Goal: Browse casually

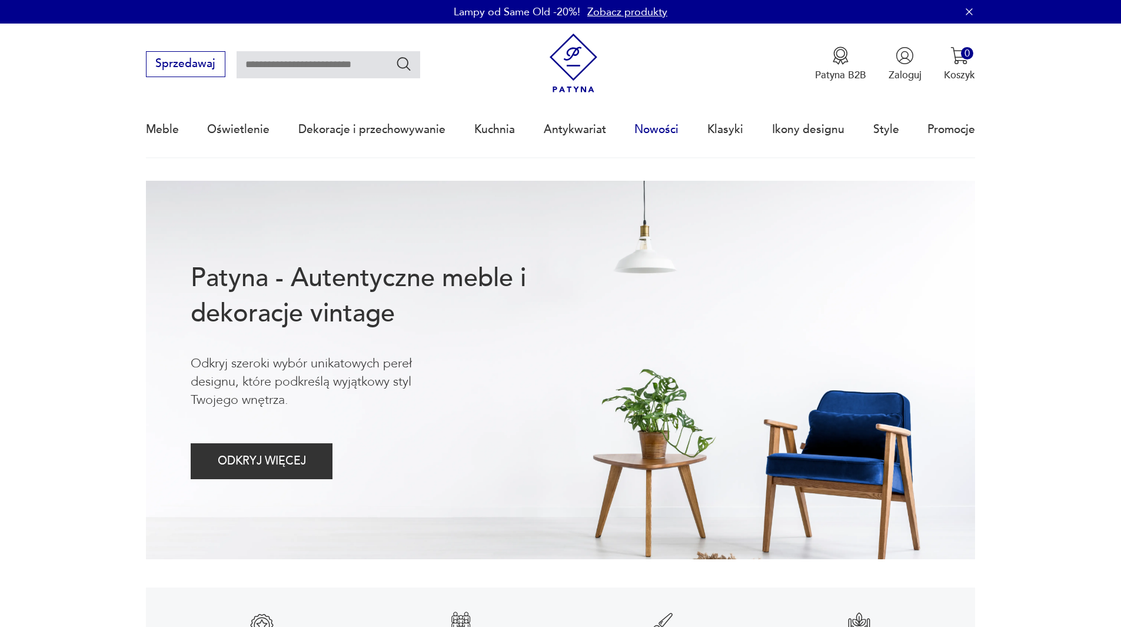
click at [662, 128] on link "Nowości" at bounding box center [656, 129] width 44 height 54
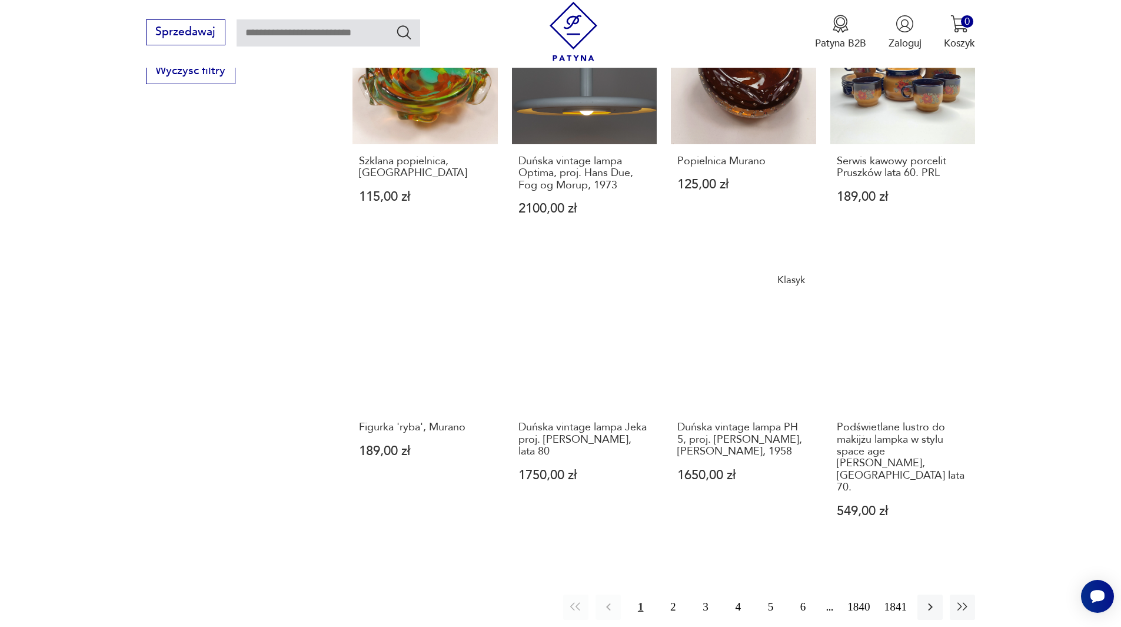
scroll to position [1081, 0]
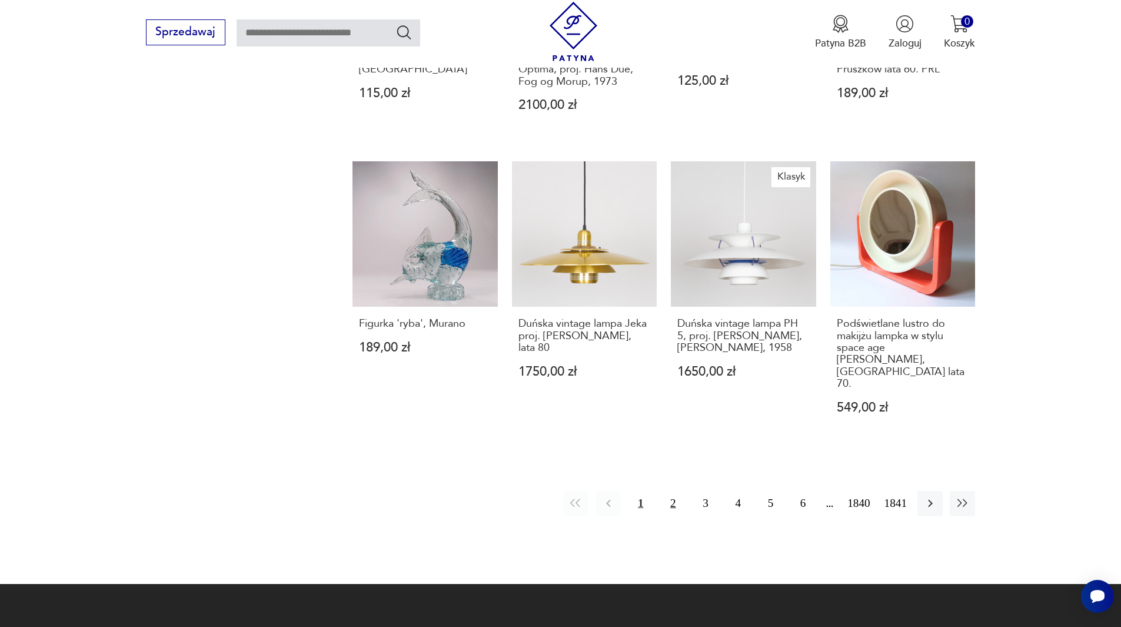
click at [672, 491] on button "2" at bounding box center [672, 503] width 25 height 25
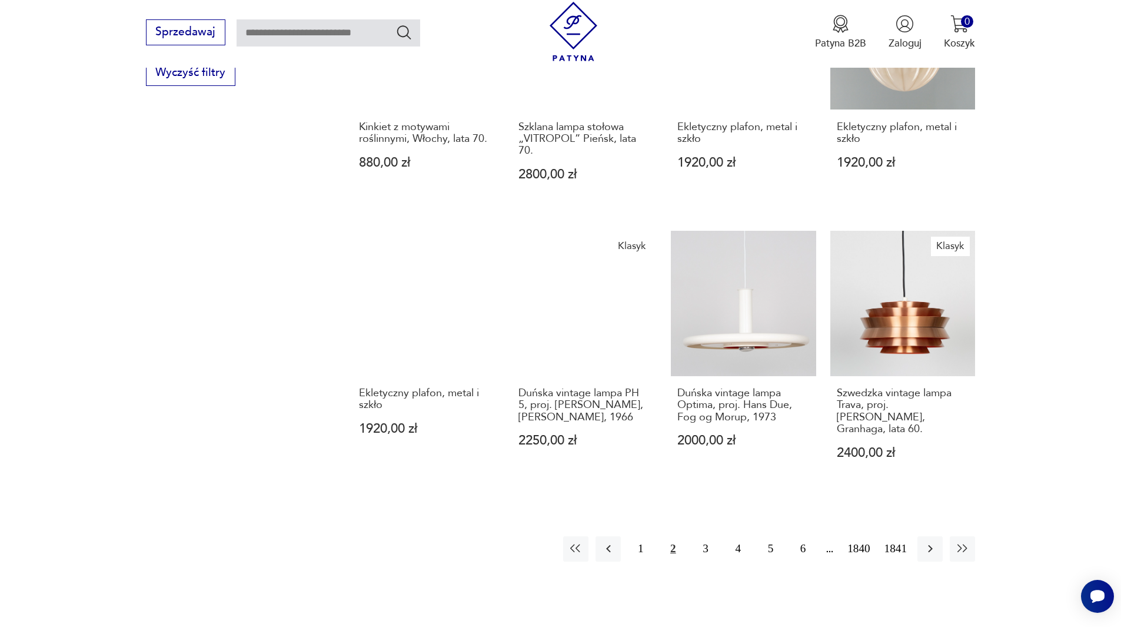
scroll to position [1082, 0]
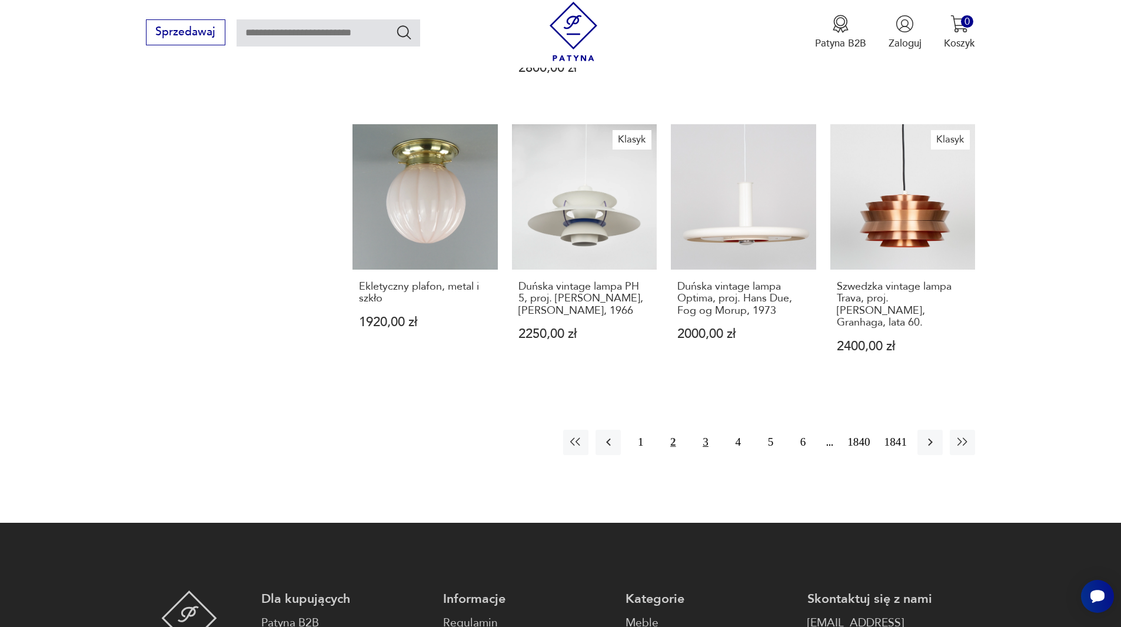
click at [707, 430] on button "3" at bounding box center [704, 441] width 25 height 25
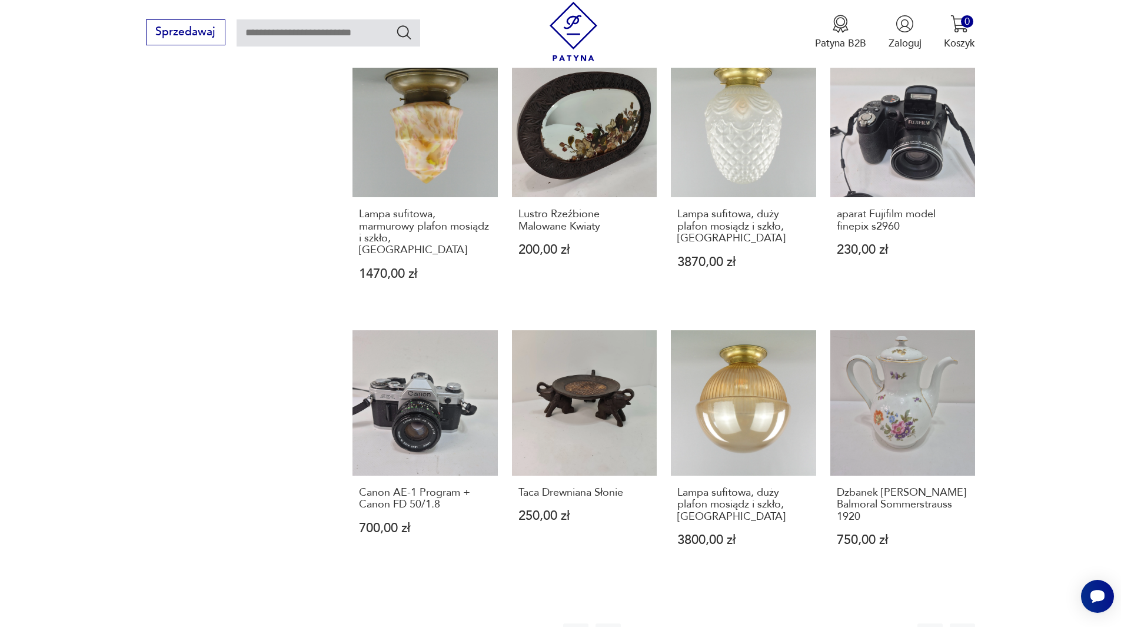
scroll to position [1235, 0]
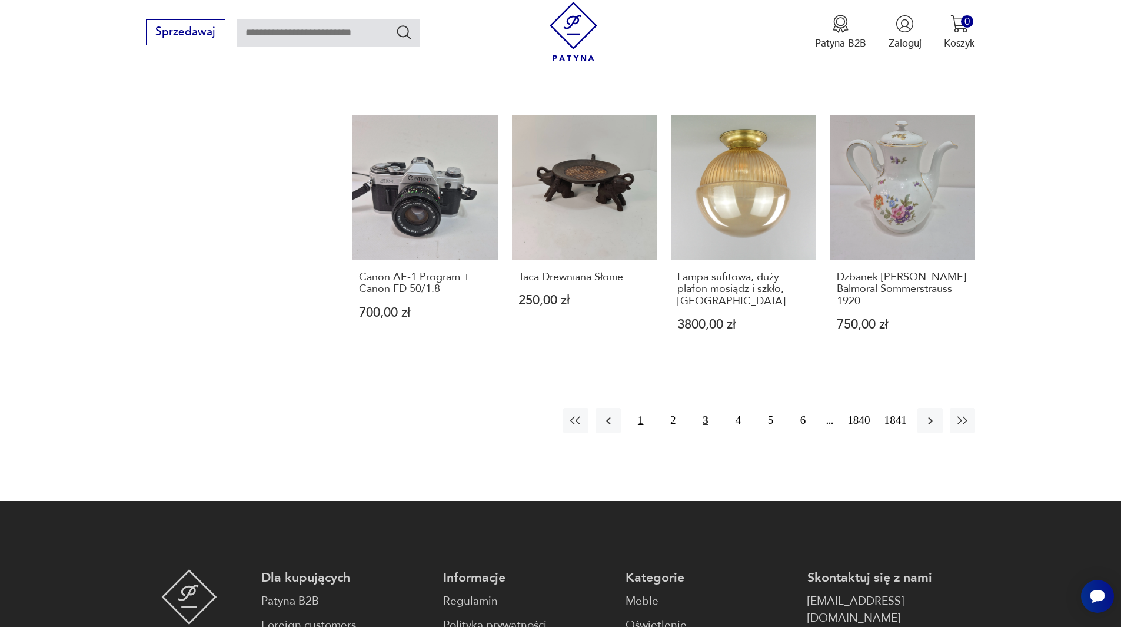
click at [639, 408] on button "1" at bounding box center [640, 420] width 25 height 25
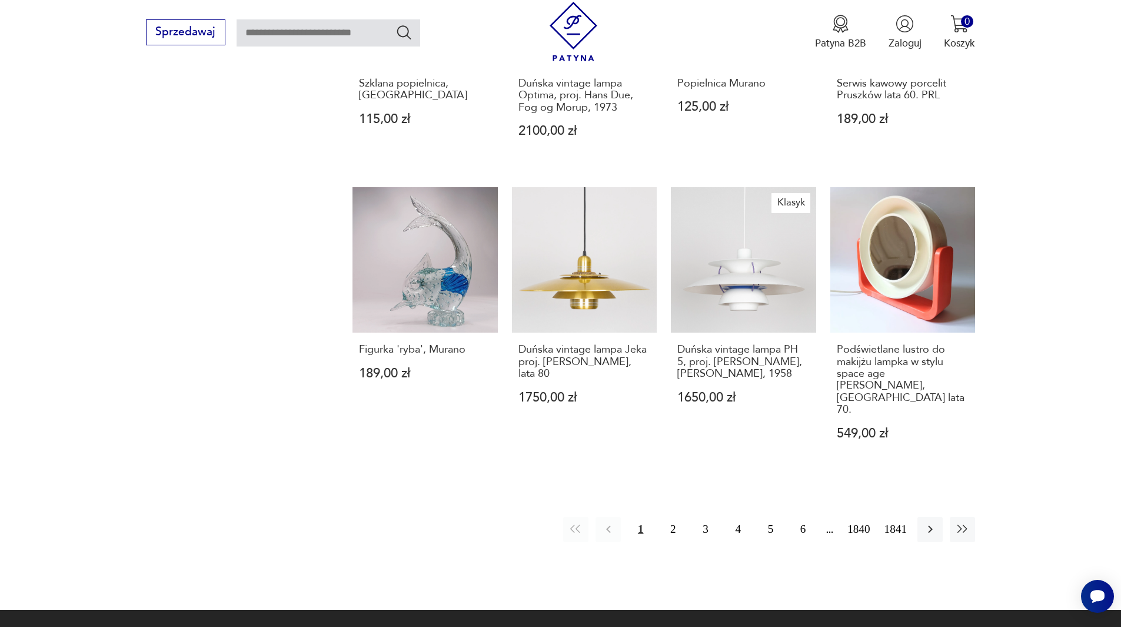
scroll to position [1141, 0]
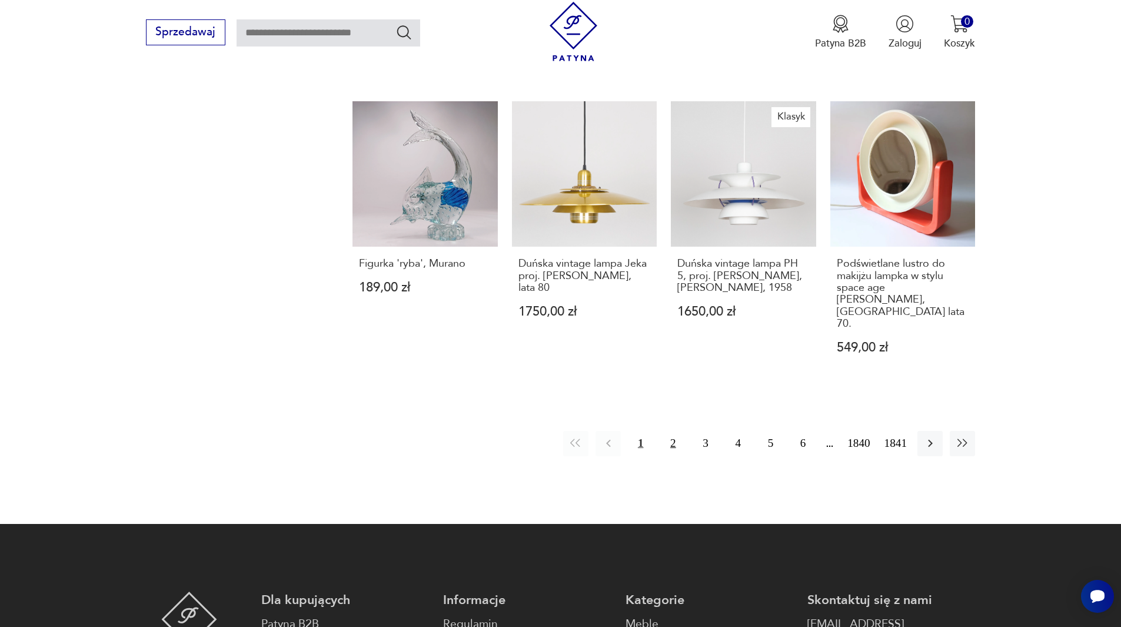
click at [673, 431] on button "2" at bounding box center [672, 443] width 25 height 25
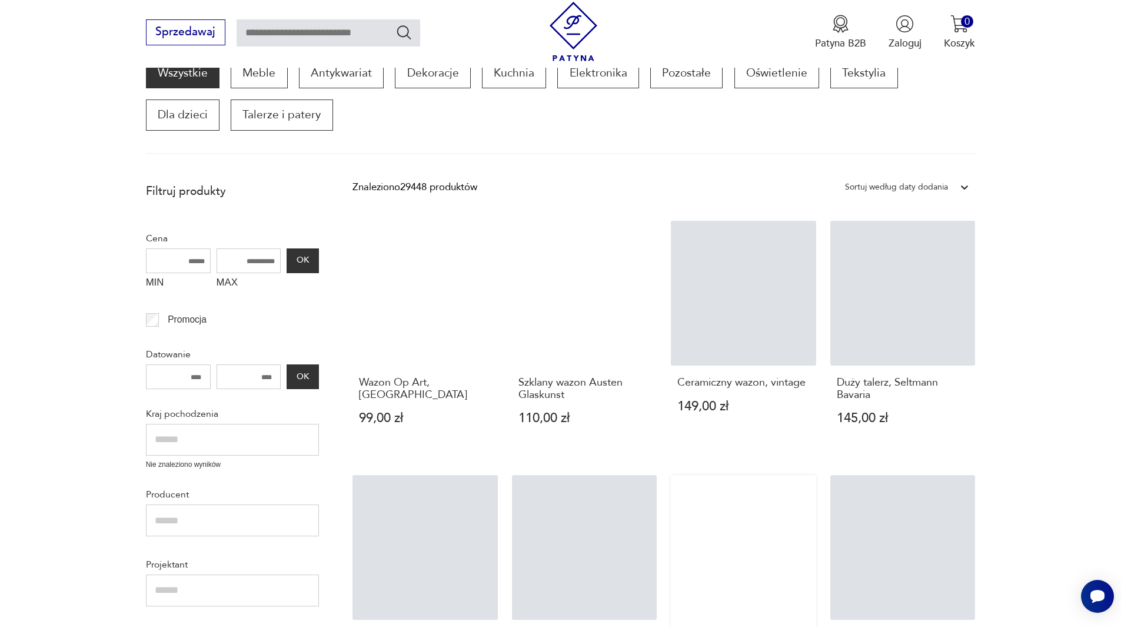
scroll to position [376, 0]
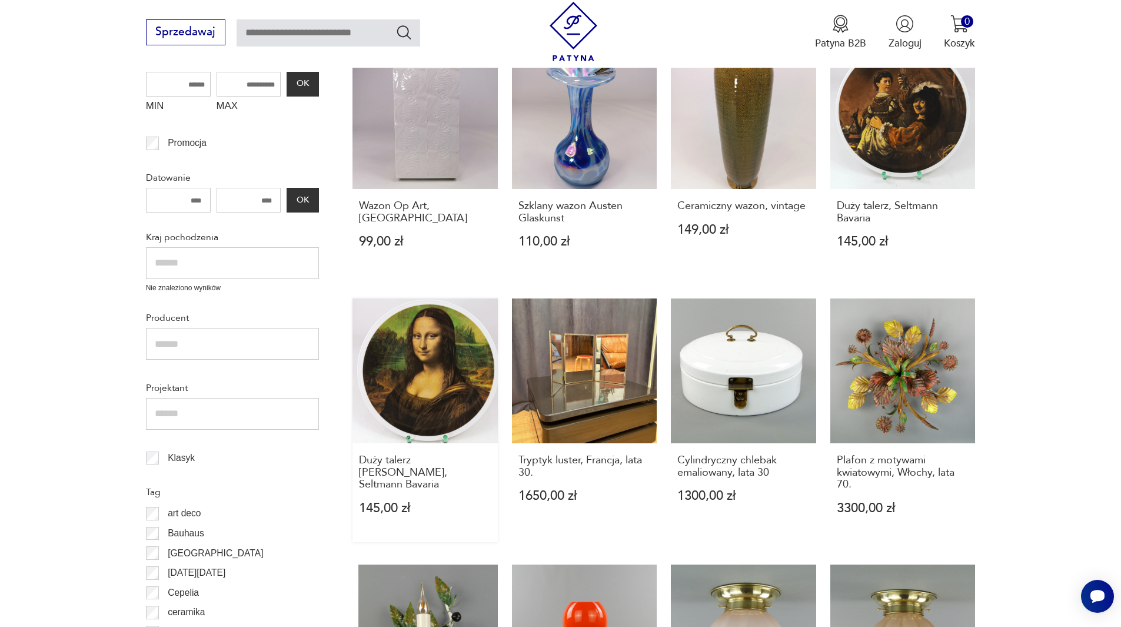
click at [432, 425] on link "Duży talerz [PERSON_NAME], [PERSON_NAME] [GEOGRAPHIC_DATA] 145,00 zł" at bounding box center [424, 420] width 145 height 244
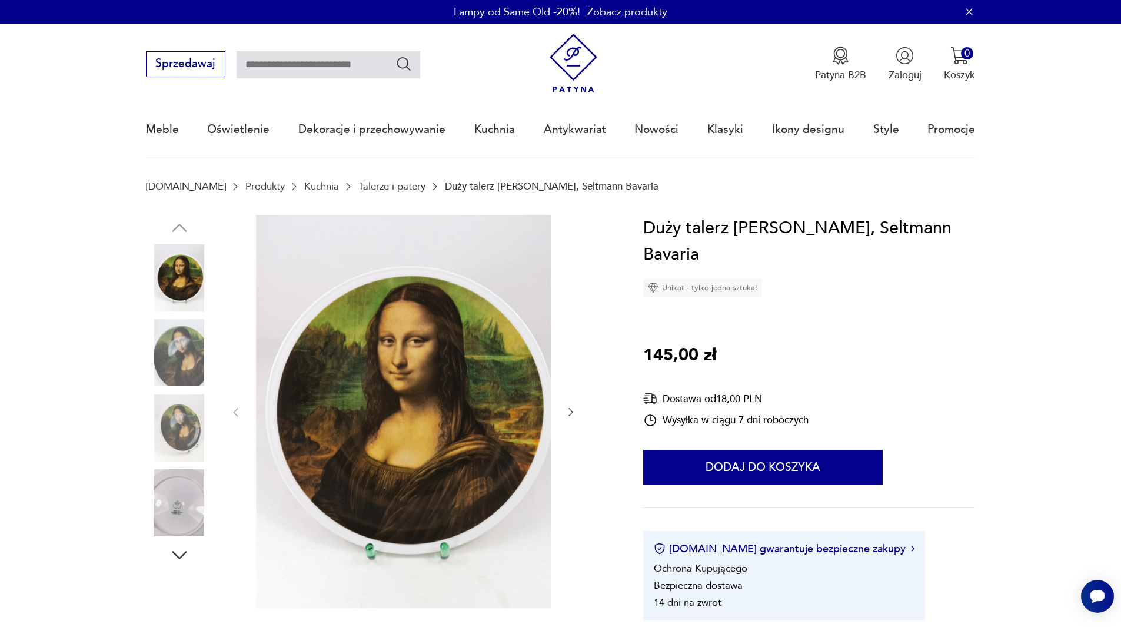
click at [570, 405] on button "button" at bounding box center [571, 412] width 12 height 14
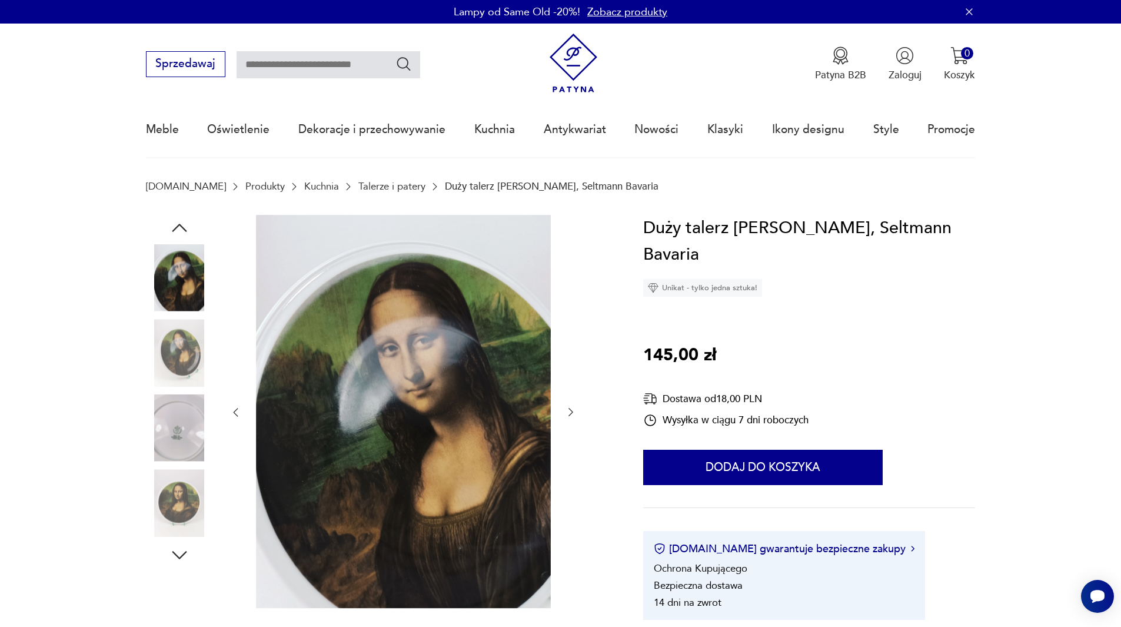
click at [573, 411] on icon "button" at bounding box center [571, 412] width 12 height 12
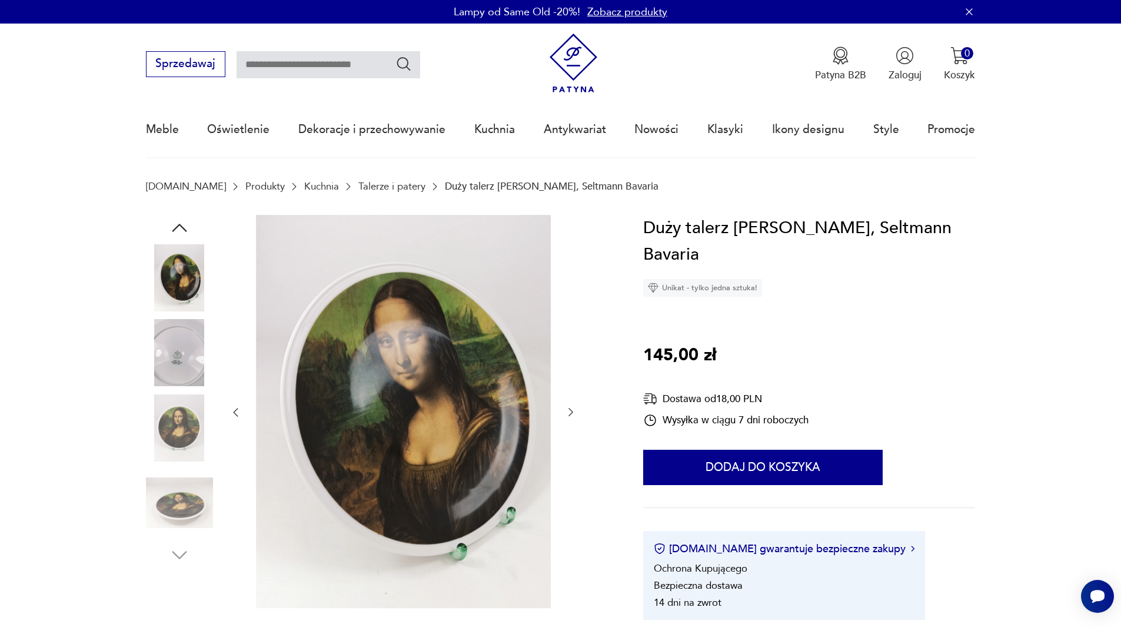
click at [573, 411] on icon "button" at bounding box center [571, 412] width 12 height 12
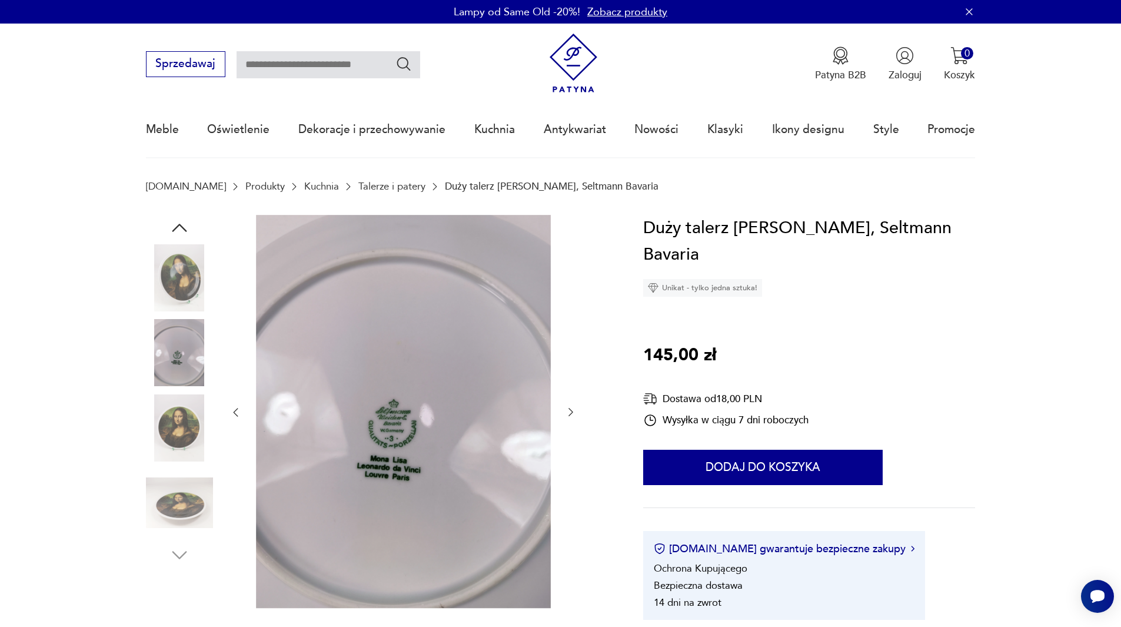
click at [573, 411] on icon "button" at bounding box center [571, 412] width 12 height 12
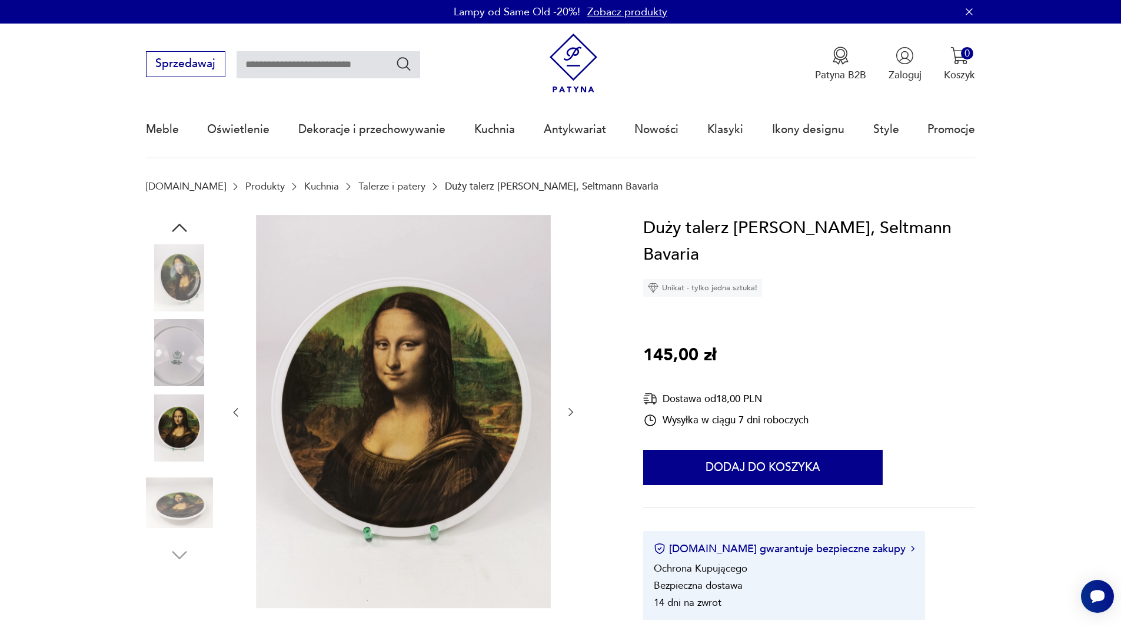
click at [344, 447] on img at bounding box center [403, 411] width 295 height 393
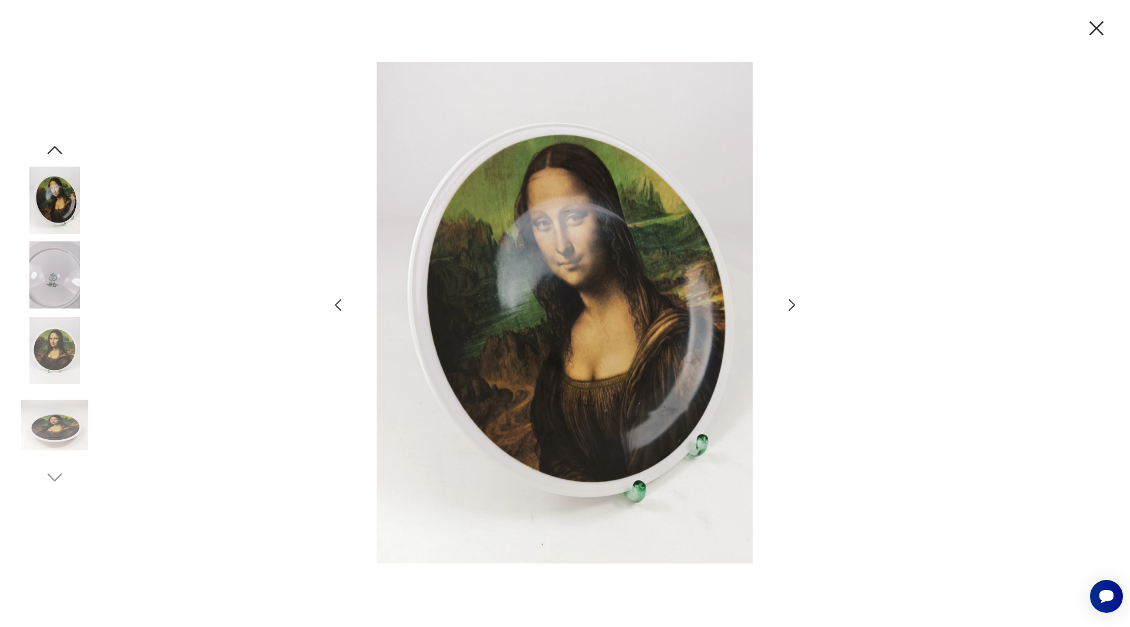
click at [788, 300] on icon "button" at bounding box center [791, 305] width 17 height 17
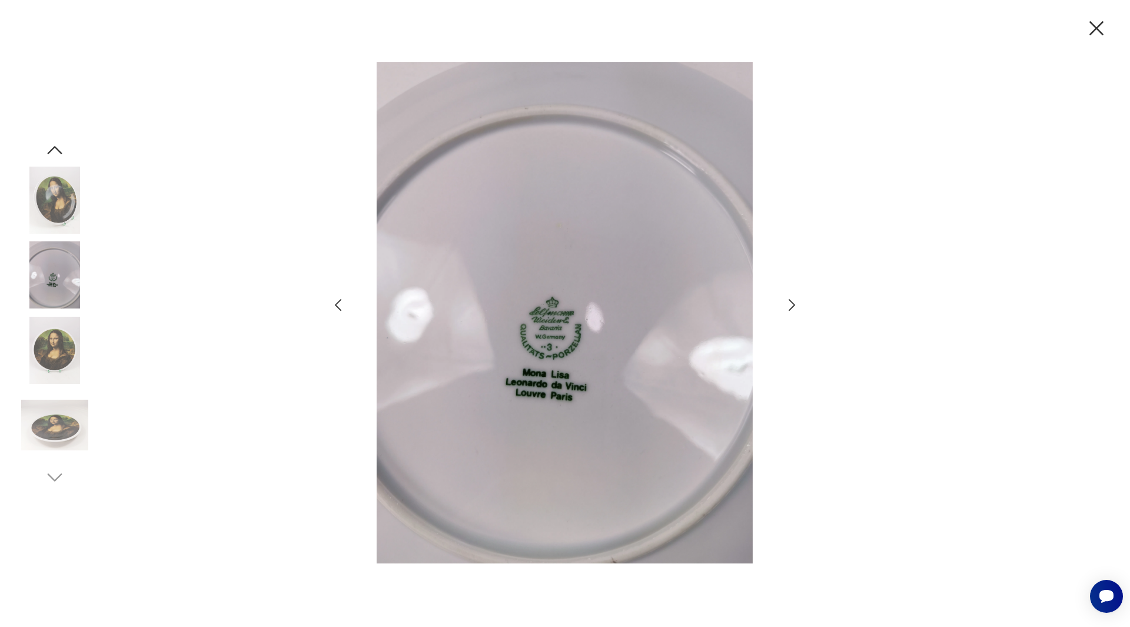
click at [788, 300] on icon "button" at bounding box center [791, 305] width 17 height 17
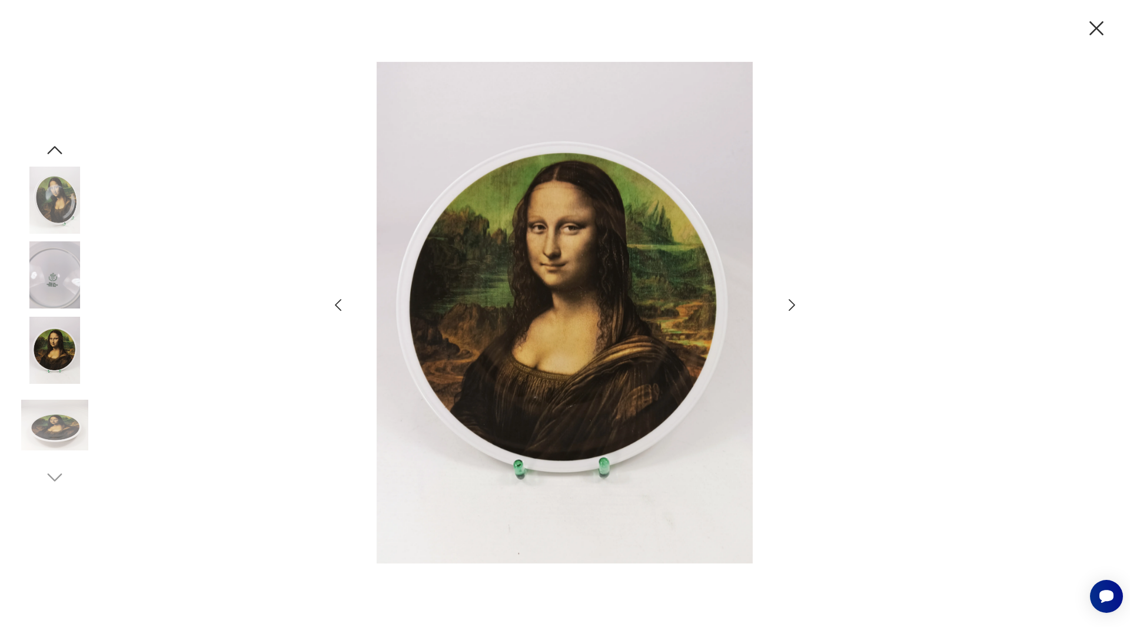
click at [592, 351] on img at bounding box center [565, 312] width 408 height 501
click at [1101, 29] on icon "button" at bounding box center [1096, 28] width 25 height 25
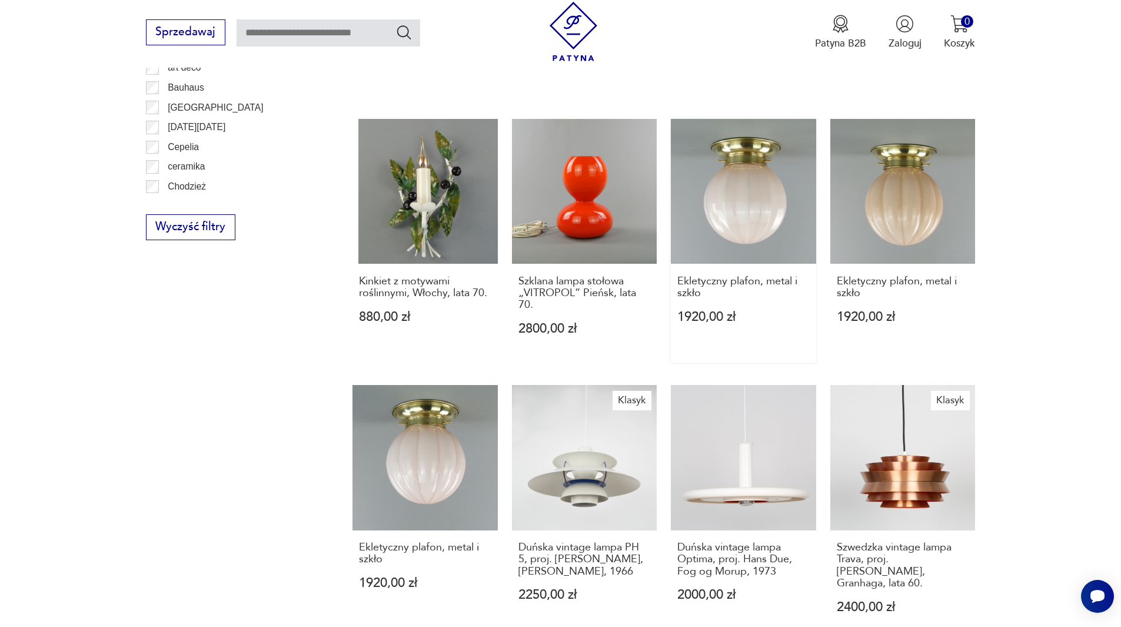
scroll to position [964, 0]
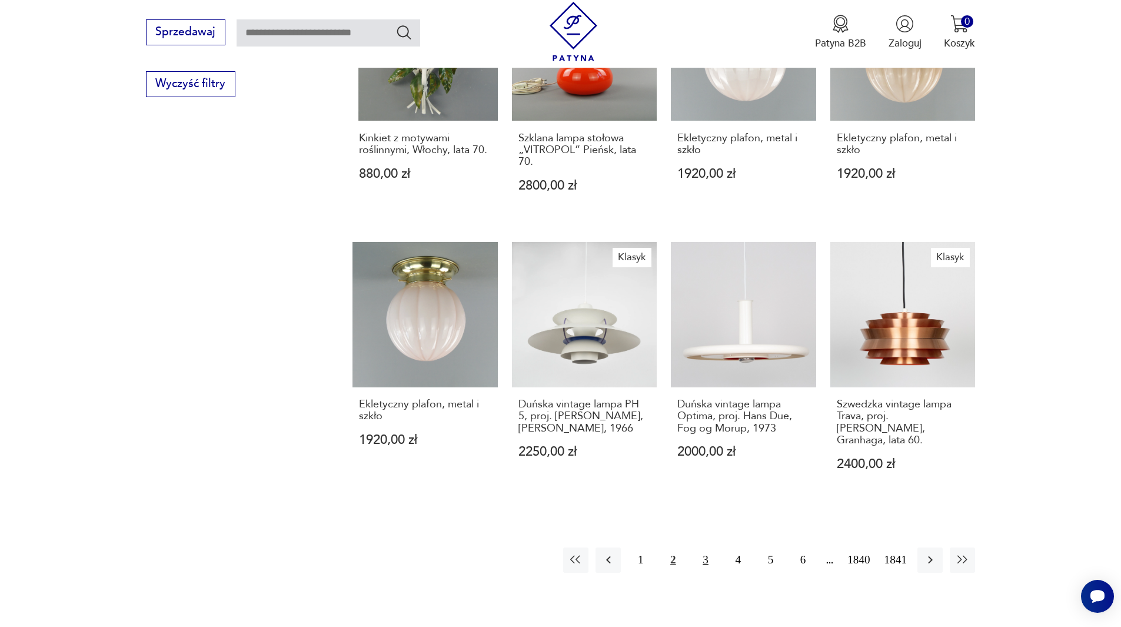
click at [707, 550] on button "3" at bounding box center [704, 559] width 25 height 25
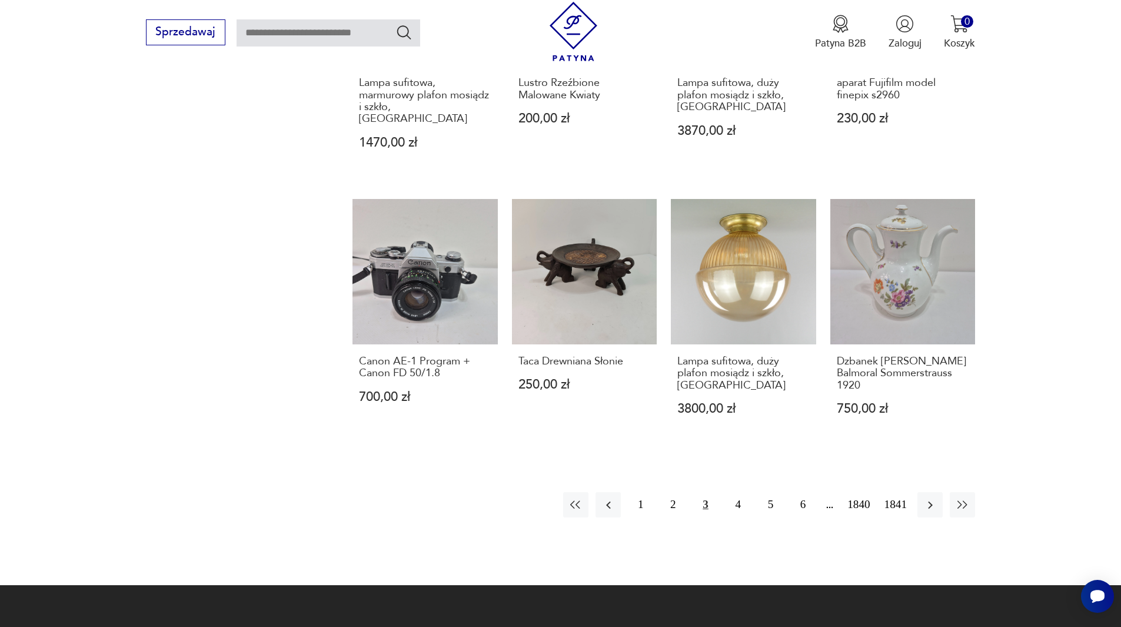
scroll to position [1258, 0]
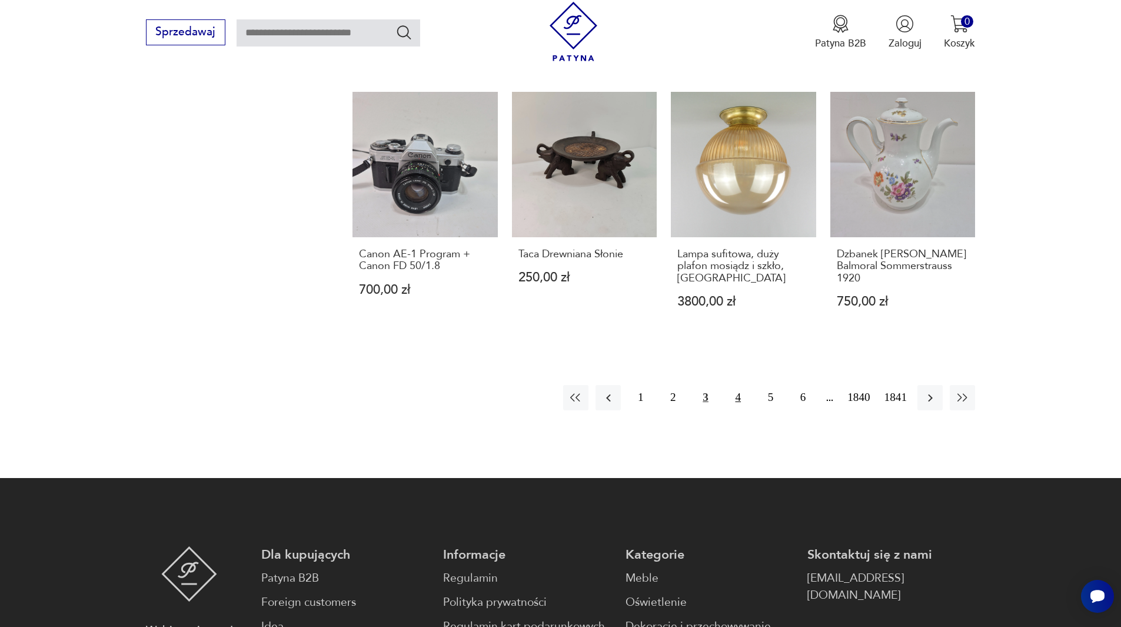
click at [740, 385] on button "4" at bounding box center [737, 397] width 25 height 25
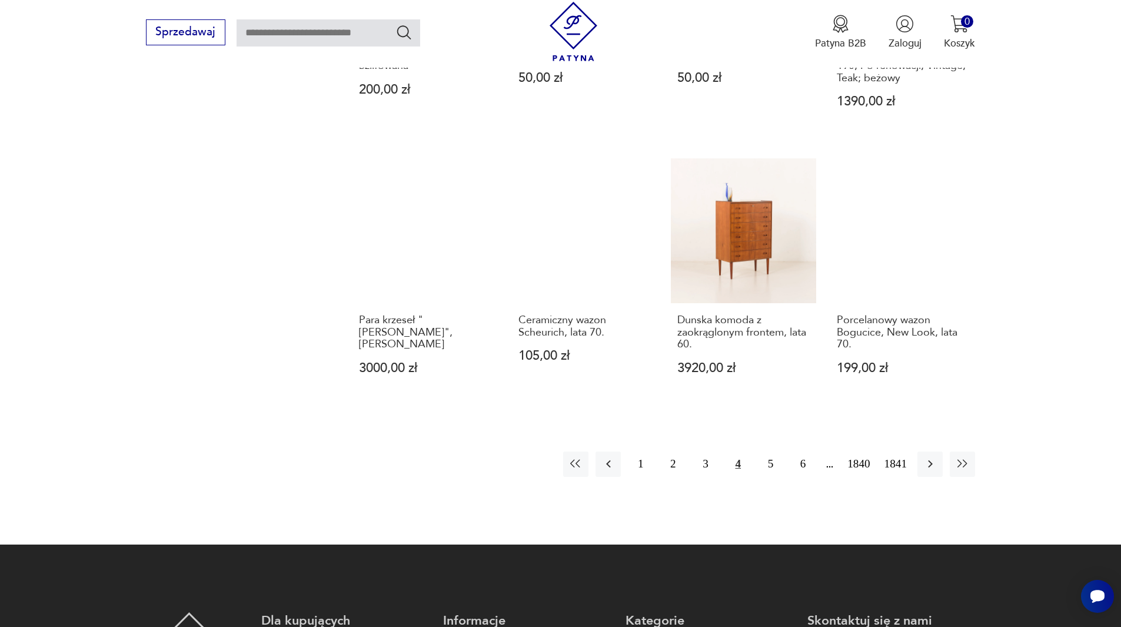
scroll to position [1082, 0]
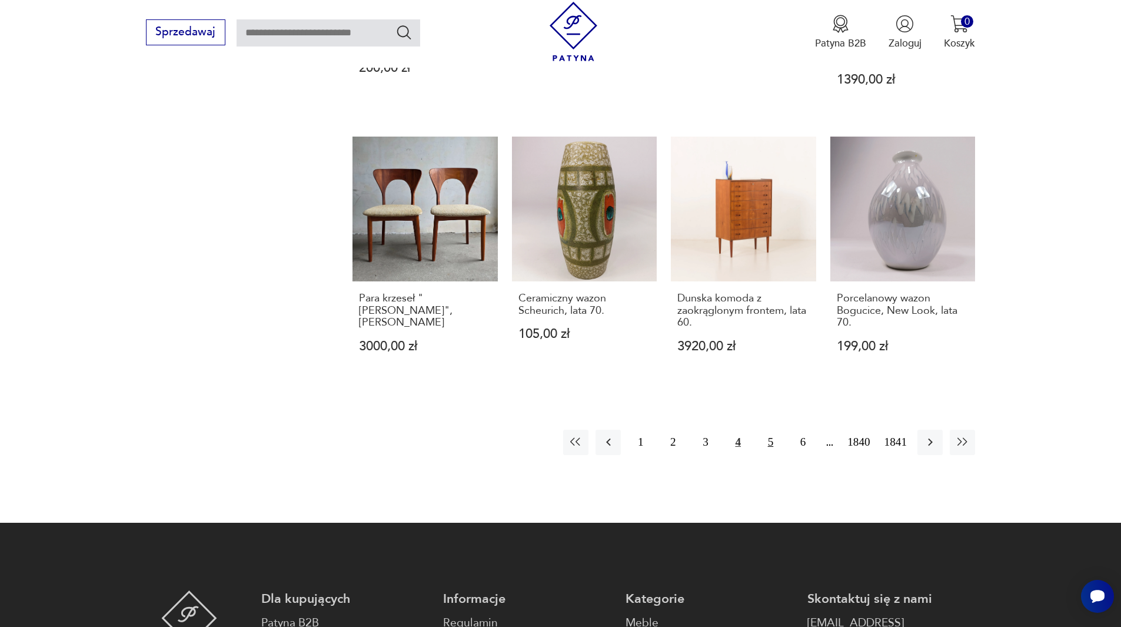
click at [771, 429] on button "5" at bounding box center [770, 441] width 25 height 25
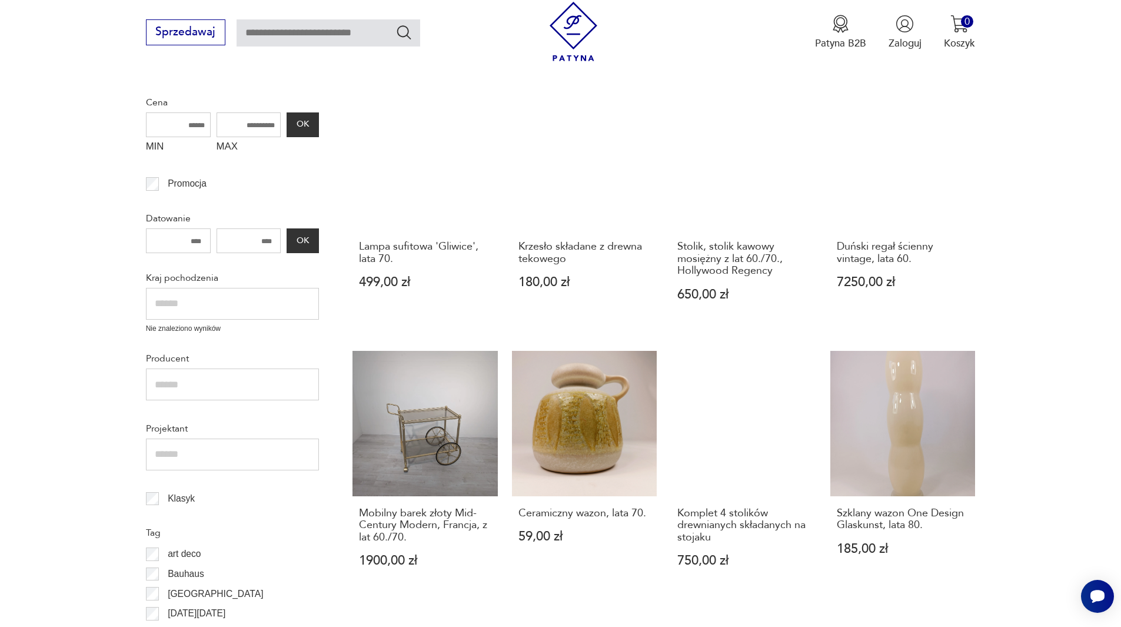
scroll to position [317, 0]
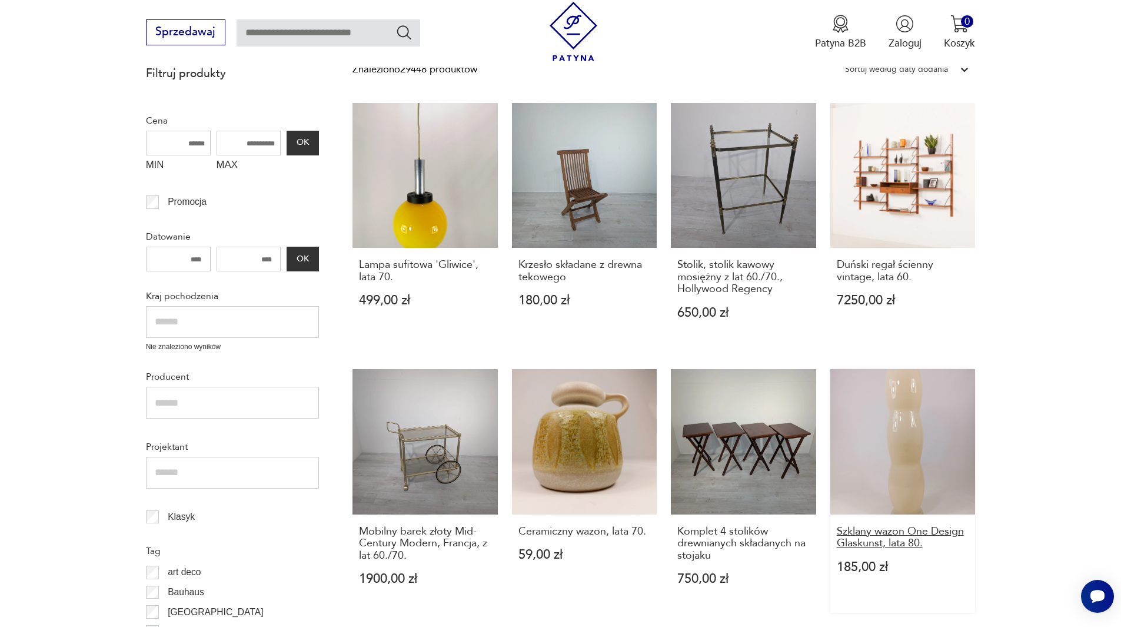
click at [885, 537] on h3 "Szklany wazon One Design Glaskunst, lata 80." at bounding box center [903, 537] width 132 height 24
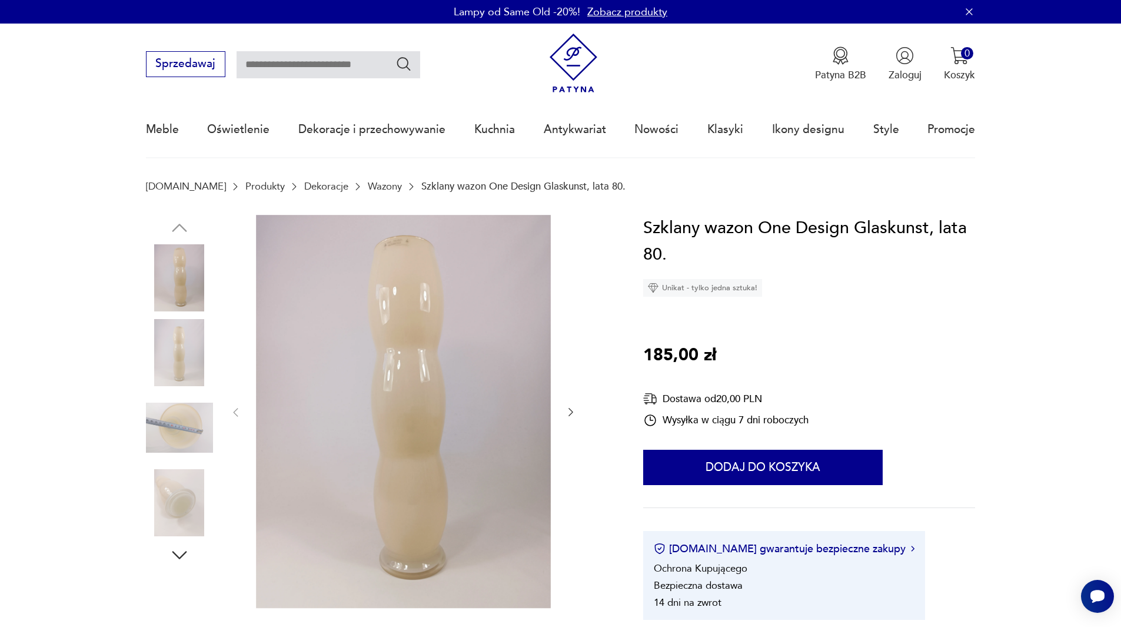
click at [573, 411] on icon "button" at bounding box center [571, 412] width 12 height 12
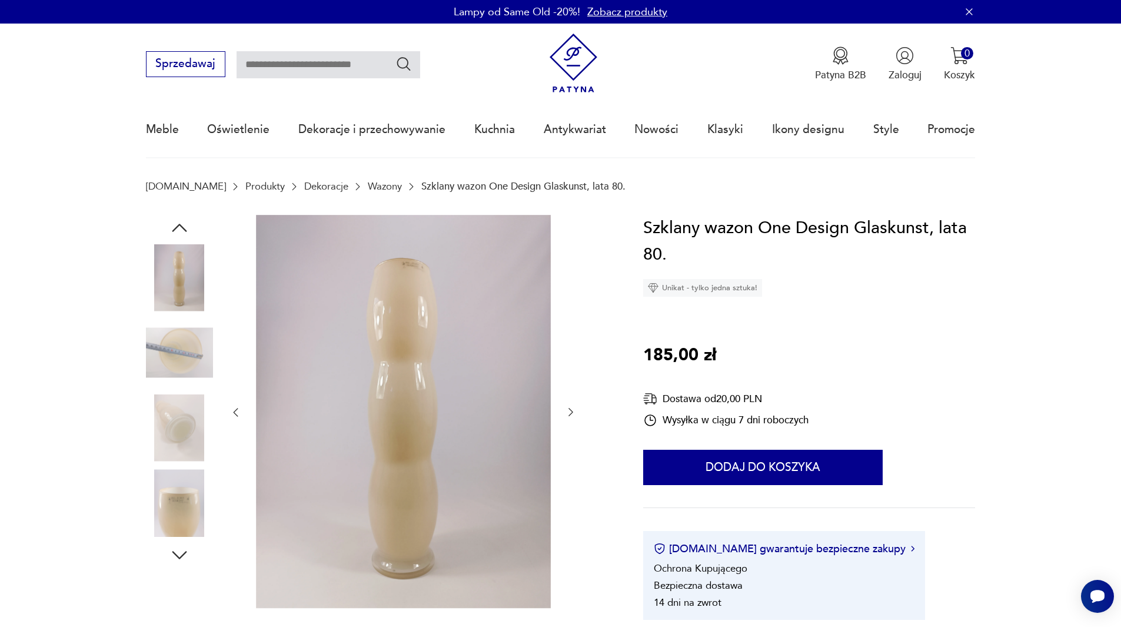
click at [573, 411] on icon "button" at bounding box center [571, 412] width 12 height 12
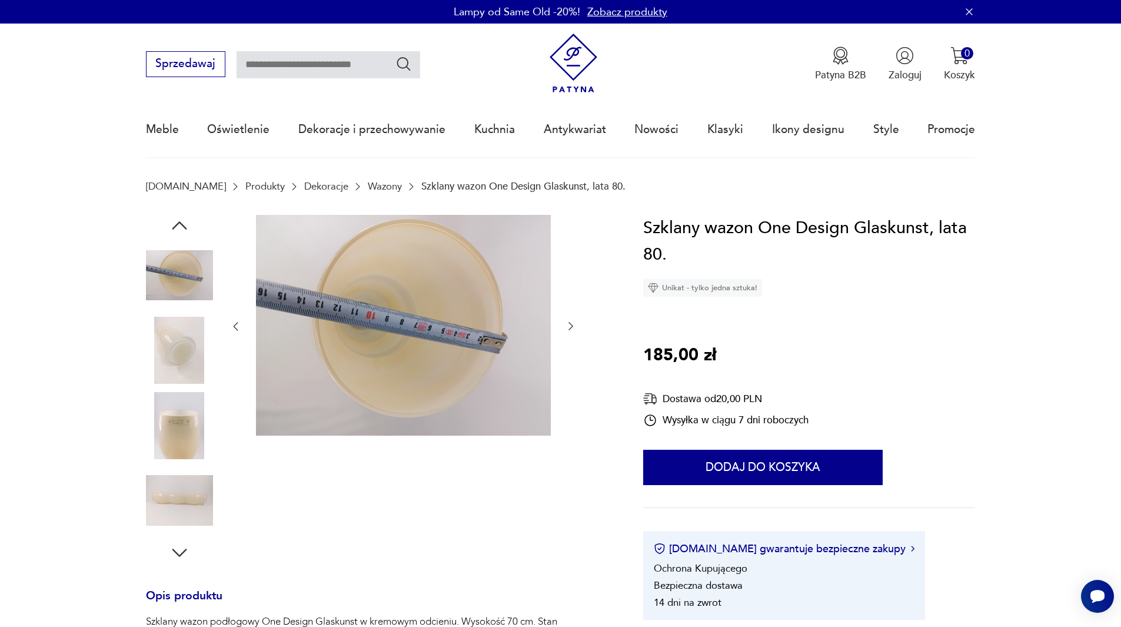
click at [573, 411] on div at bounding box center [402, 327] width 347 height 224
click at [568, 321] on icon "button" at bounding box center [571, 326] width 12 height 12
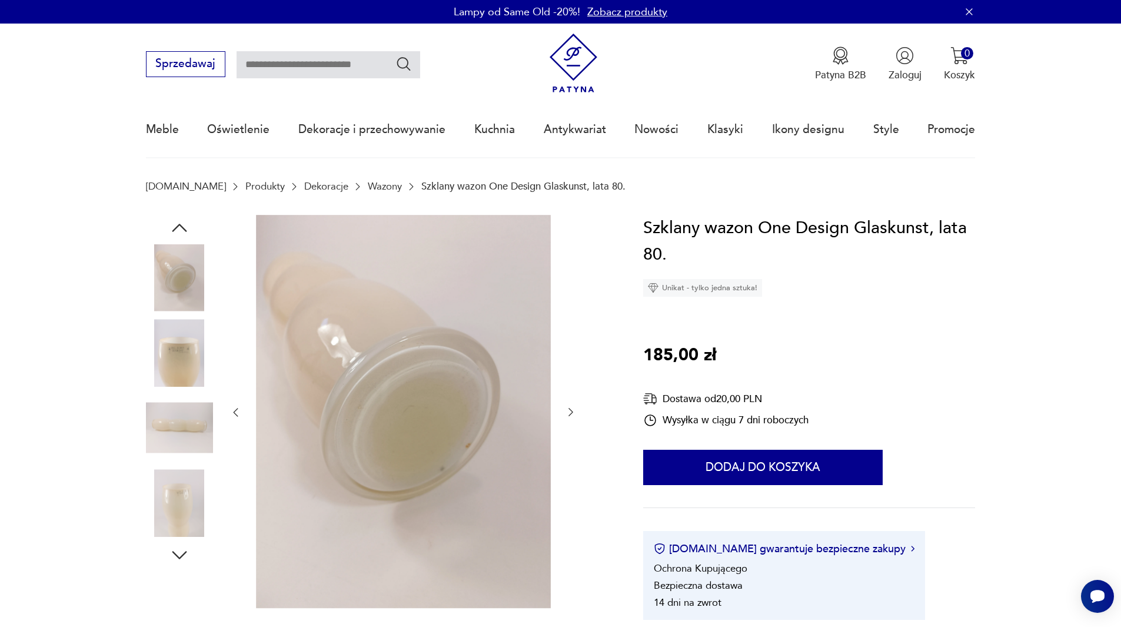
click at [569, 413] on icon "button" at bounding box center [571, 412] width 12 height 12
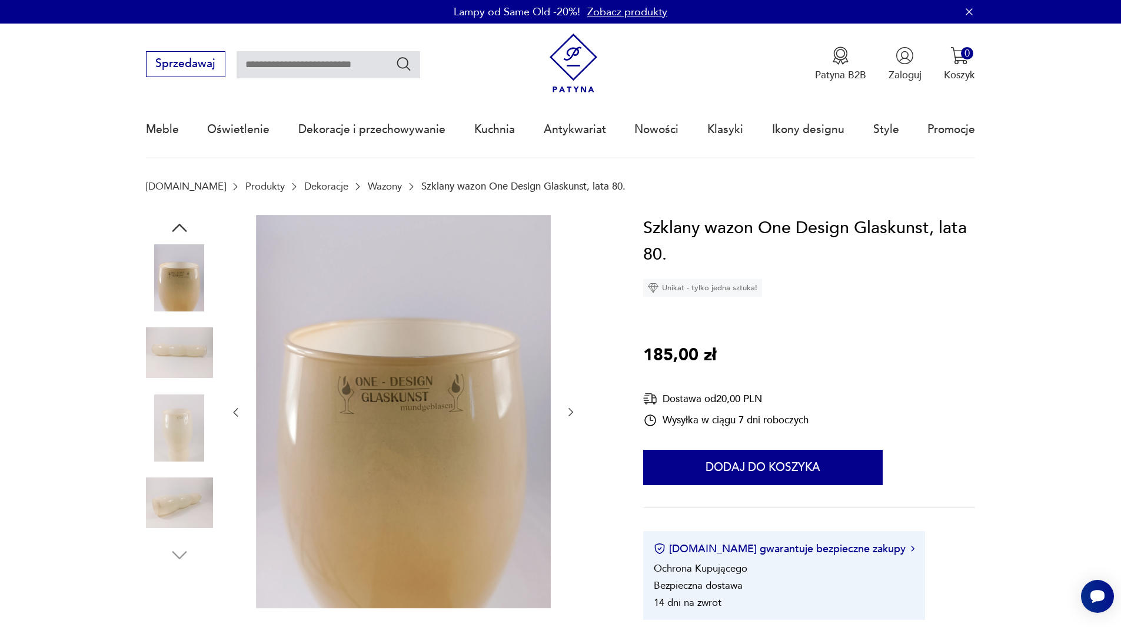
click at [569, 413] on icon "button" at bounding box center [571, 412] width 12 height 12
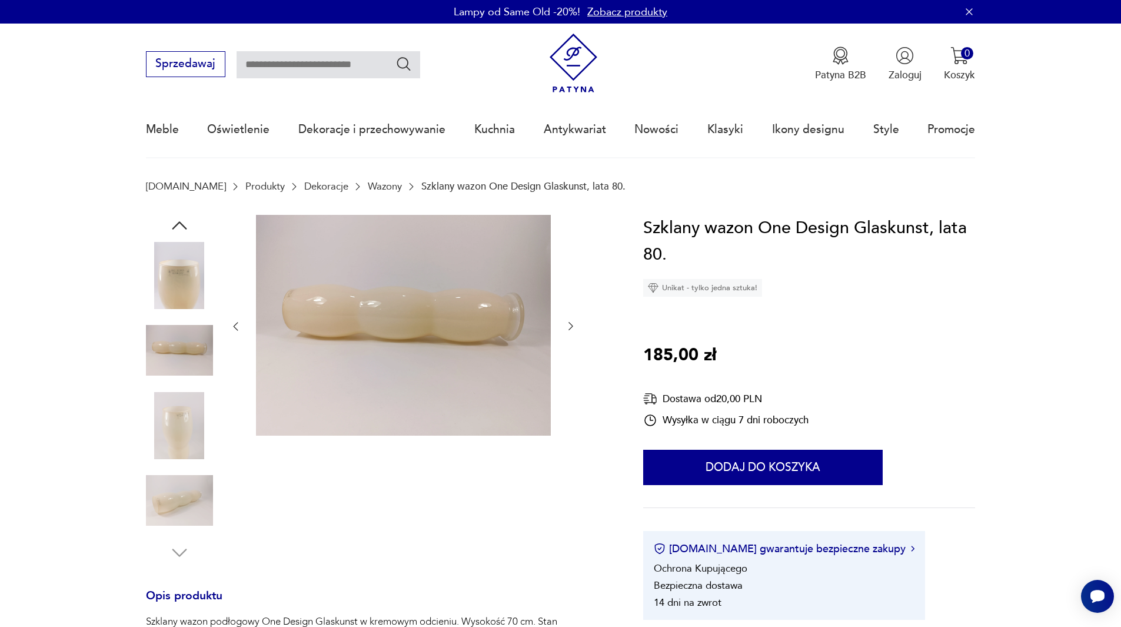
click at [570, 324] on icon "button" at bounding box center [570, 326] width 5 height 8
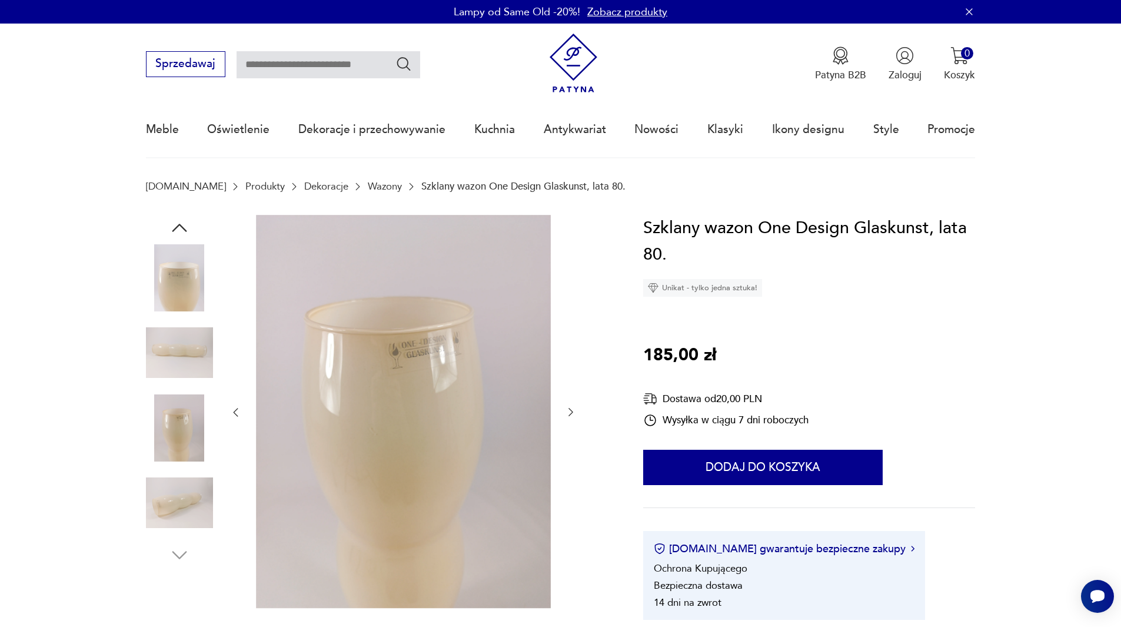
click at [570, 411] on icon "button" at bounding box center [571, 412] width 12 height 12
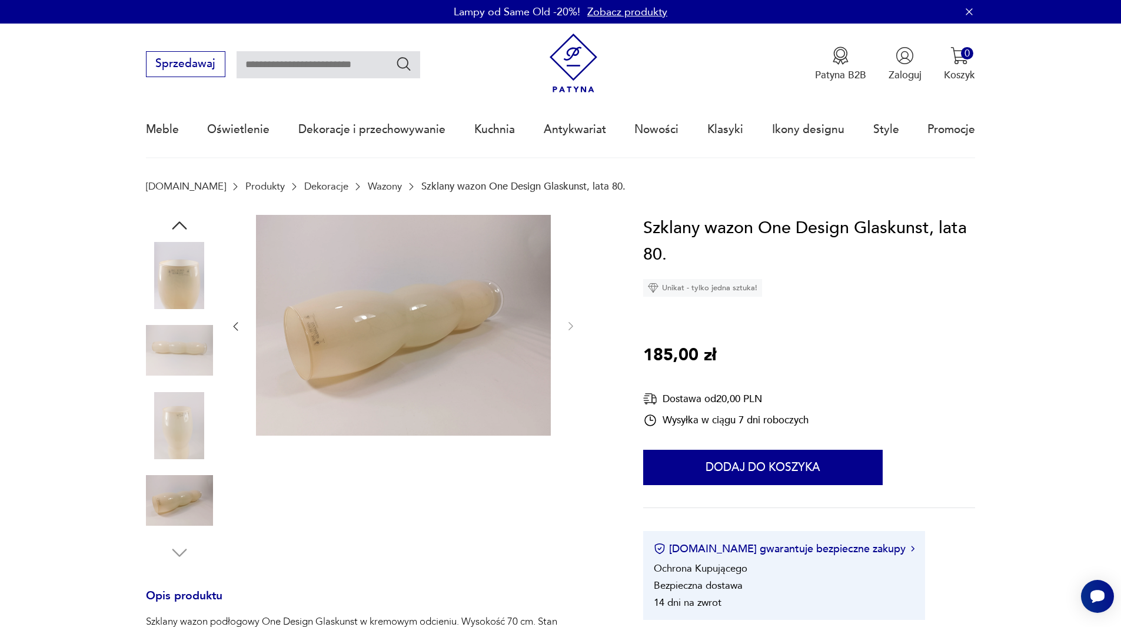
click at [424, 307] on img at bounding box center [403, 325] width 295 height 221
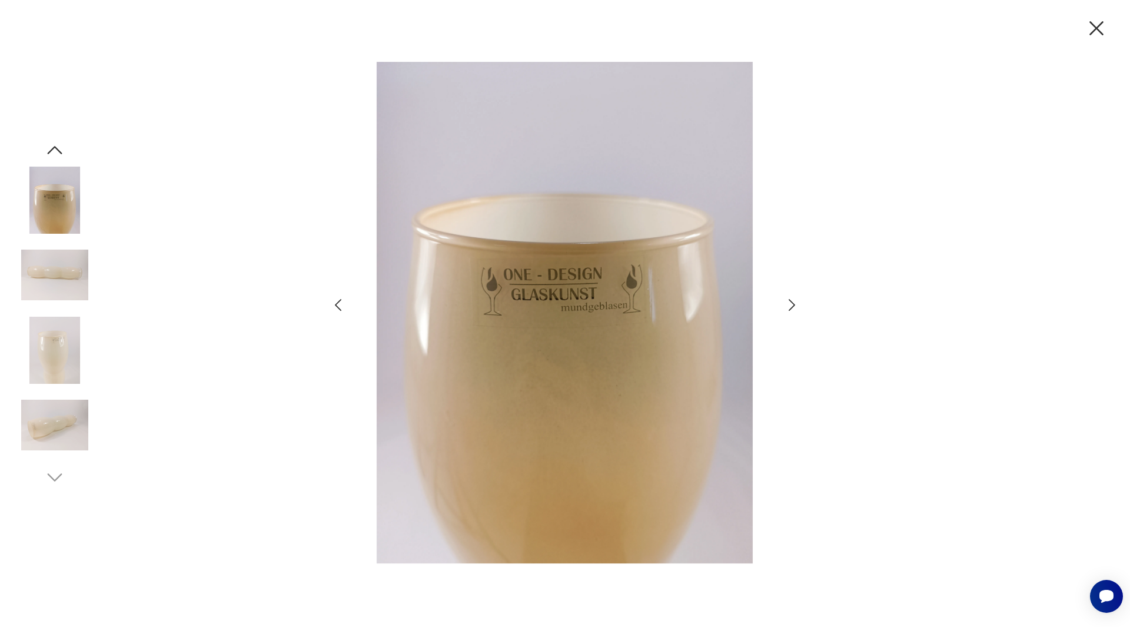
click at [791, 304] on icon "button" at bounding box center [791, 305] width 17 height 17
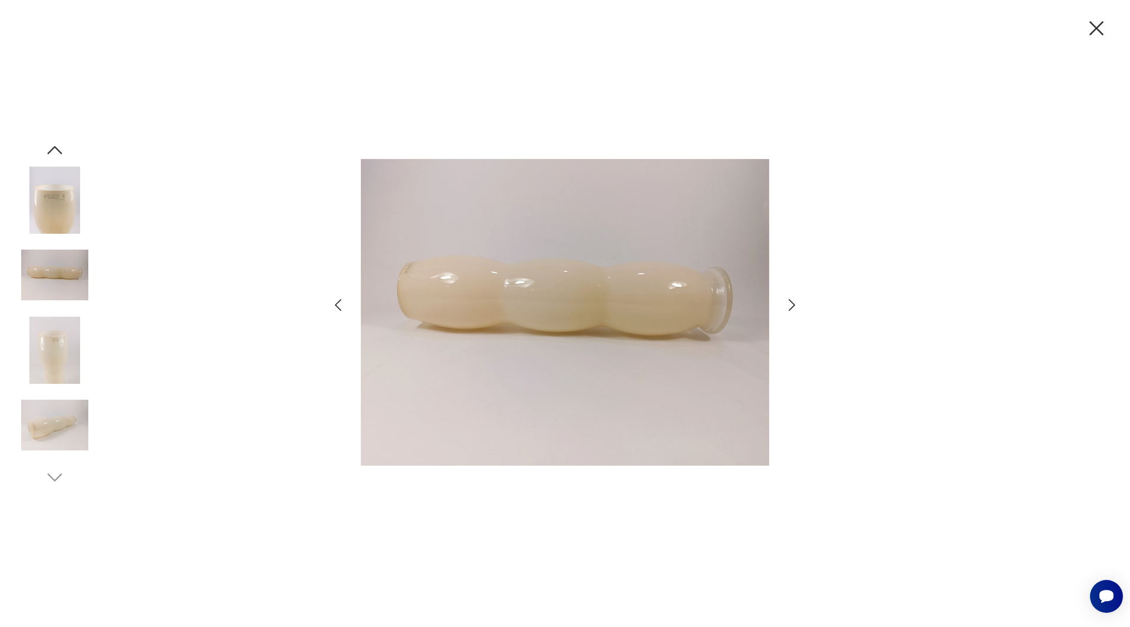
click at [1101, 23] on icon "button" at bounding box center [1096, 28] width 14 height 14
